Goal: Information Seeking & Learning: Find specific fact

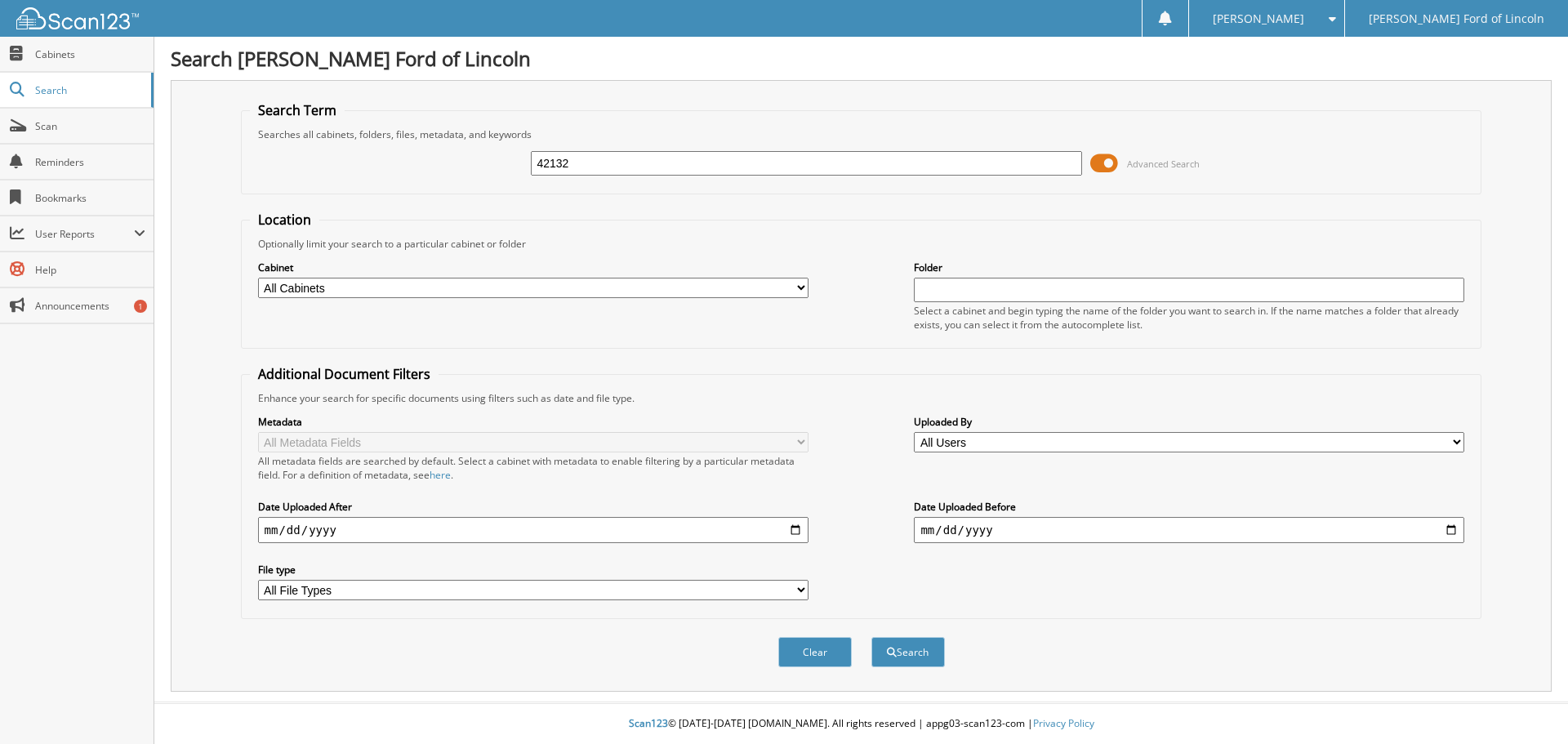
type input "42132"
click at [871, 637] on button "Search" at bounding box center [908, 652] width 73 height 30
click at [1105, 158] on span at bounding box center [1105, 163] width 28 height 25
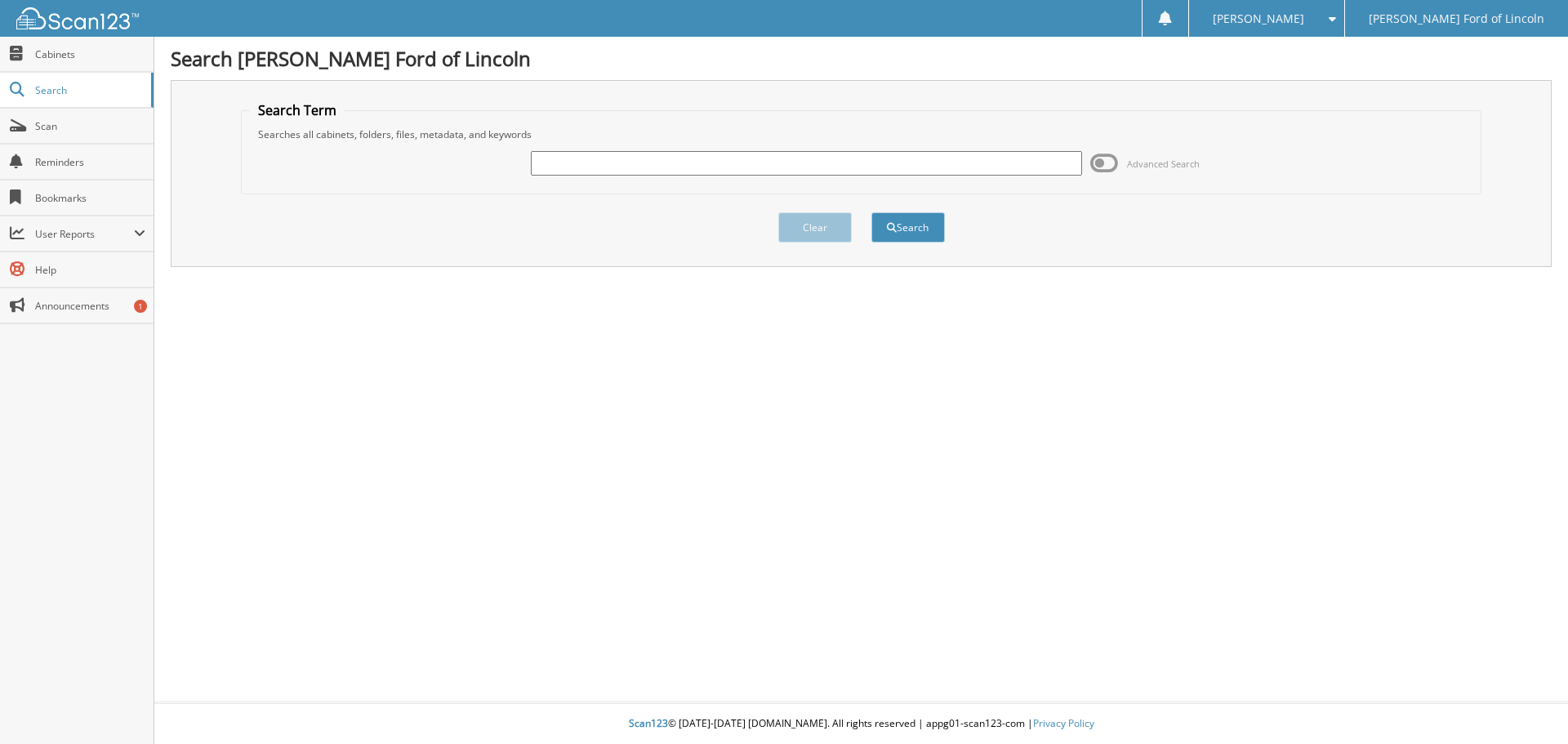
click at [561, 160] on input "text" at bounding box center [806, 163] width 551 height 25
type input "42132"
click at [871, 212] on button "Search" at bounding box center [908, 227] width 73 height 30
